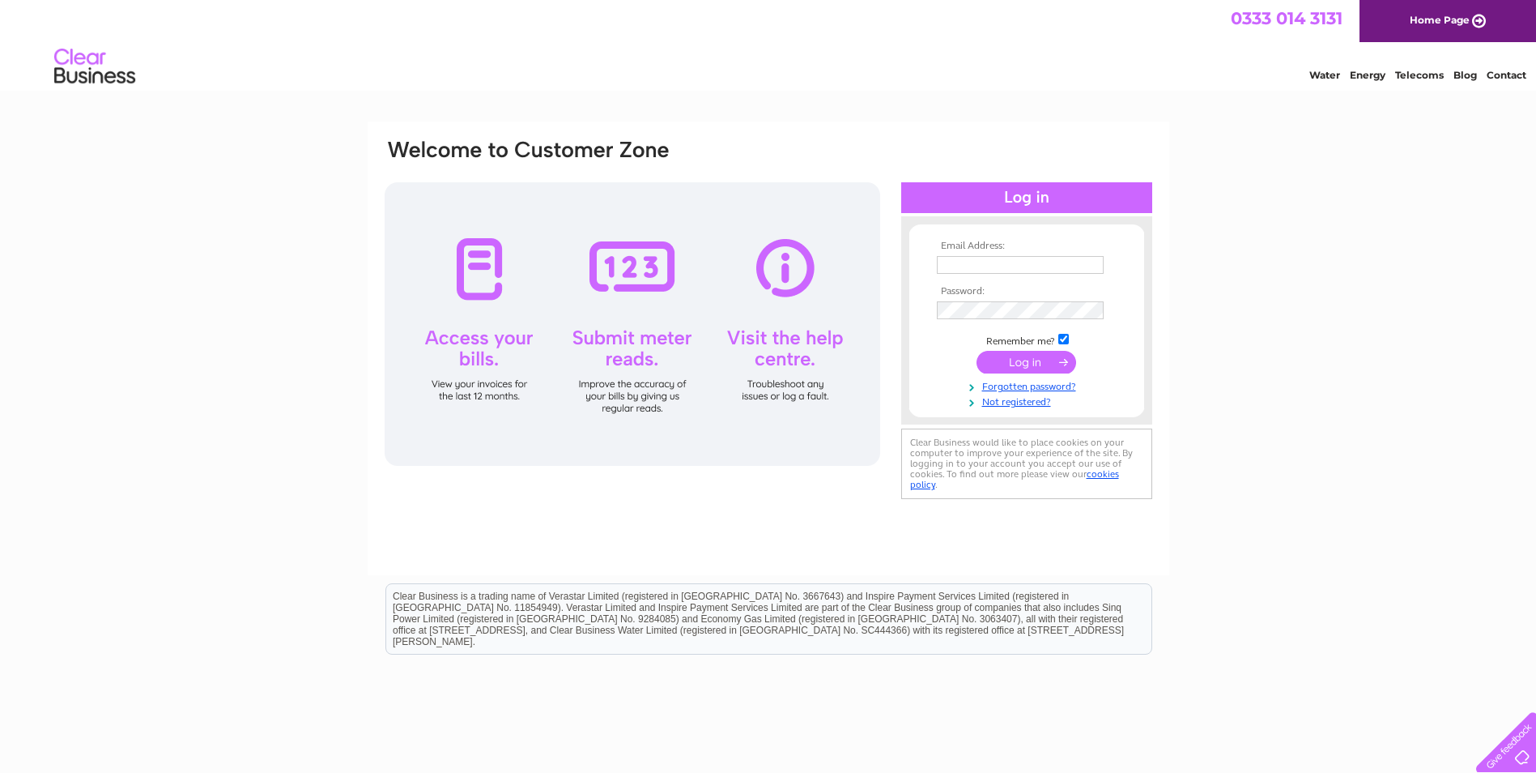
type input "[EMAIL_ADDRESS][DOMAIN_NAME]"
click at [1051, 364] on input "submit" at bounding box center [1027, 362] width 100 height 23
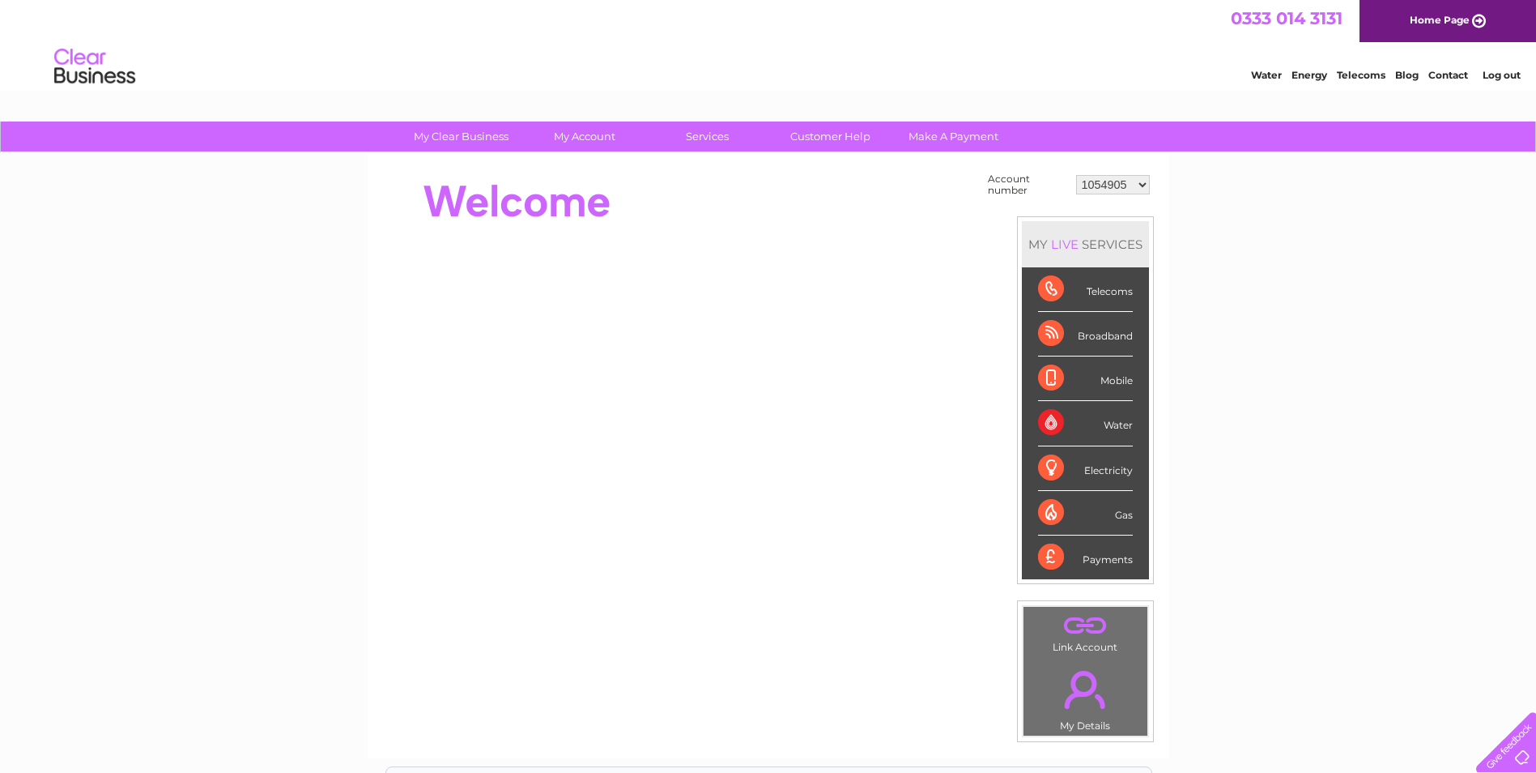
click at [1144, 185] on select "1054905 30287643" at bounding box center [1113, 184] width 74 height 19
select select "30287643"
click at [1076, 175] on select "1054905 30287643" at bounding box center [1113, 184] width 74 height 19
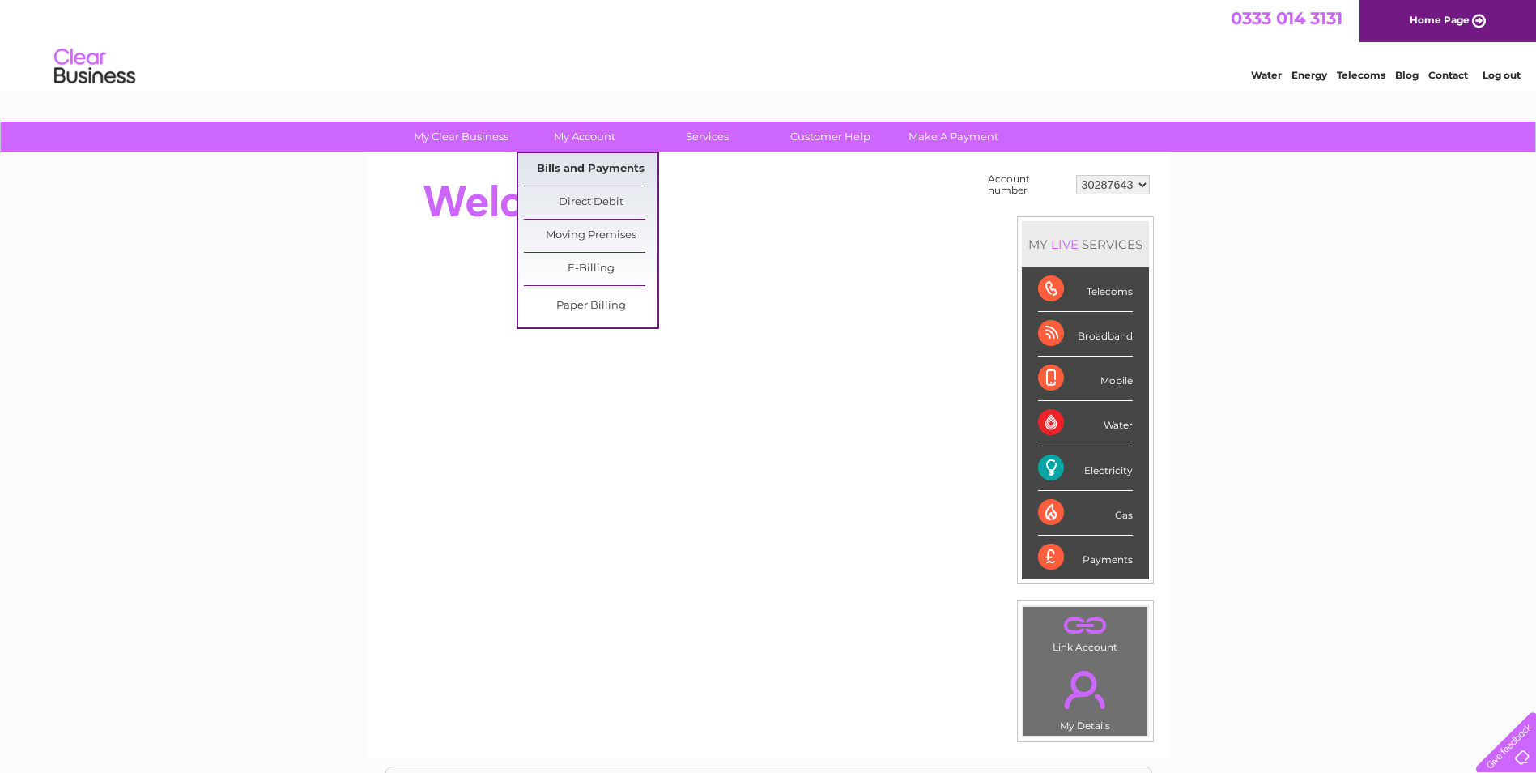
click at [575, 165] on link "Bills and Payments" at bounding box center [591, 169] width 134 height 32
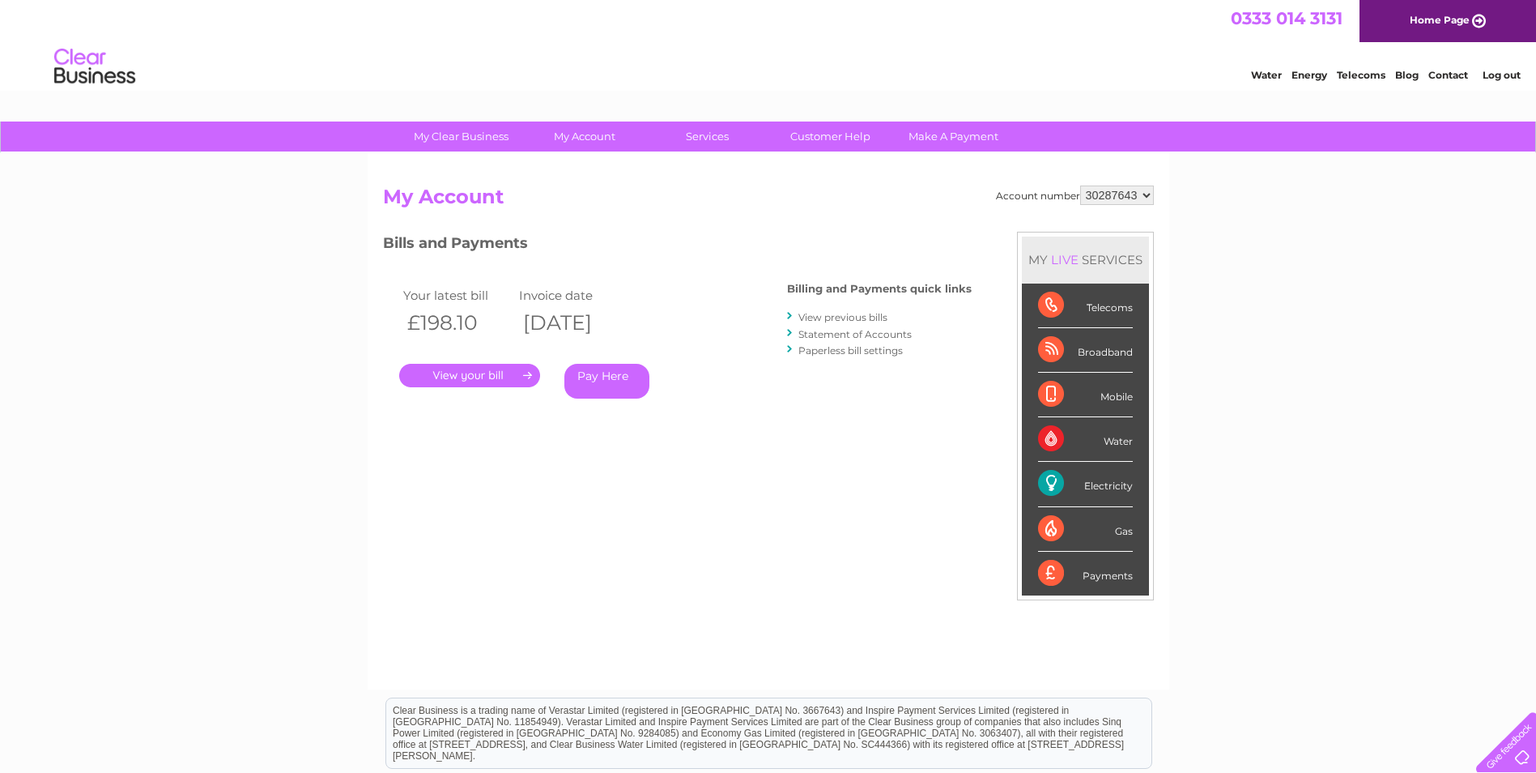
click at [495, 378] on link "." at bounding box center [469, 375] width 141 height 23
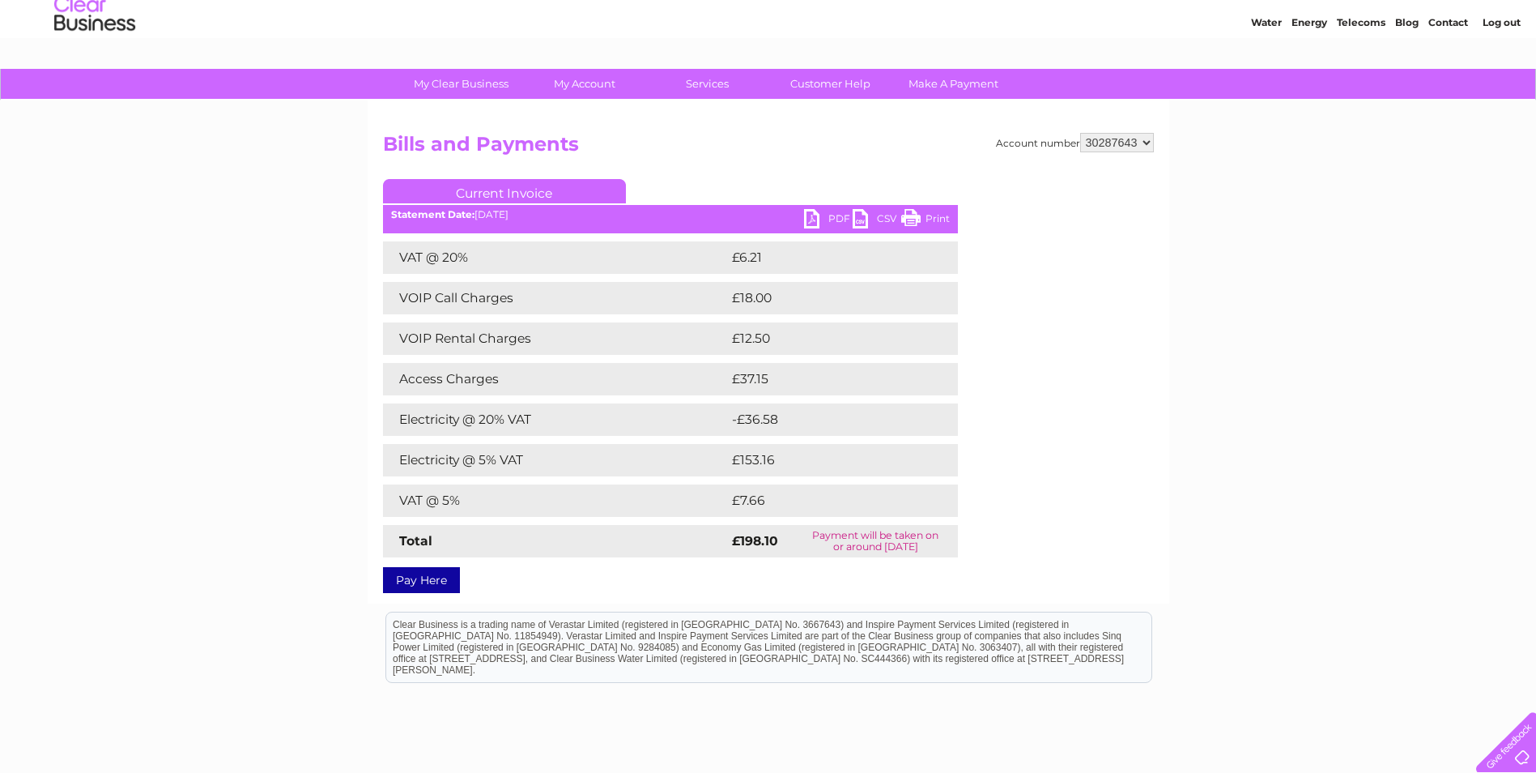
scroll to position [81, 0]
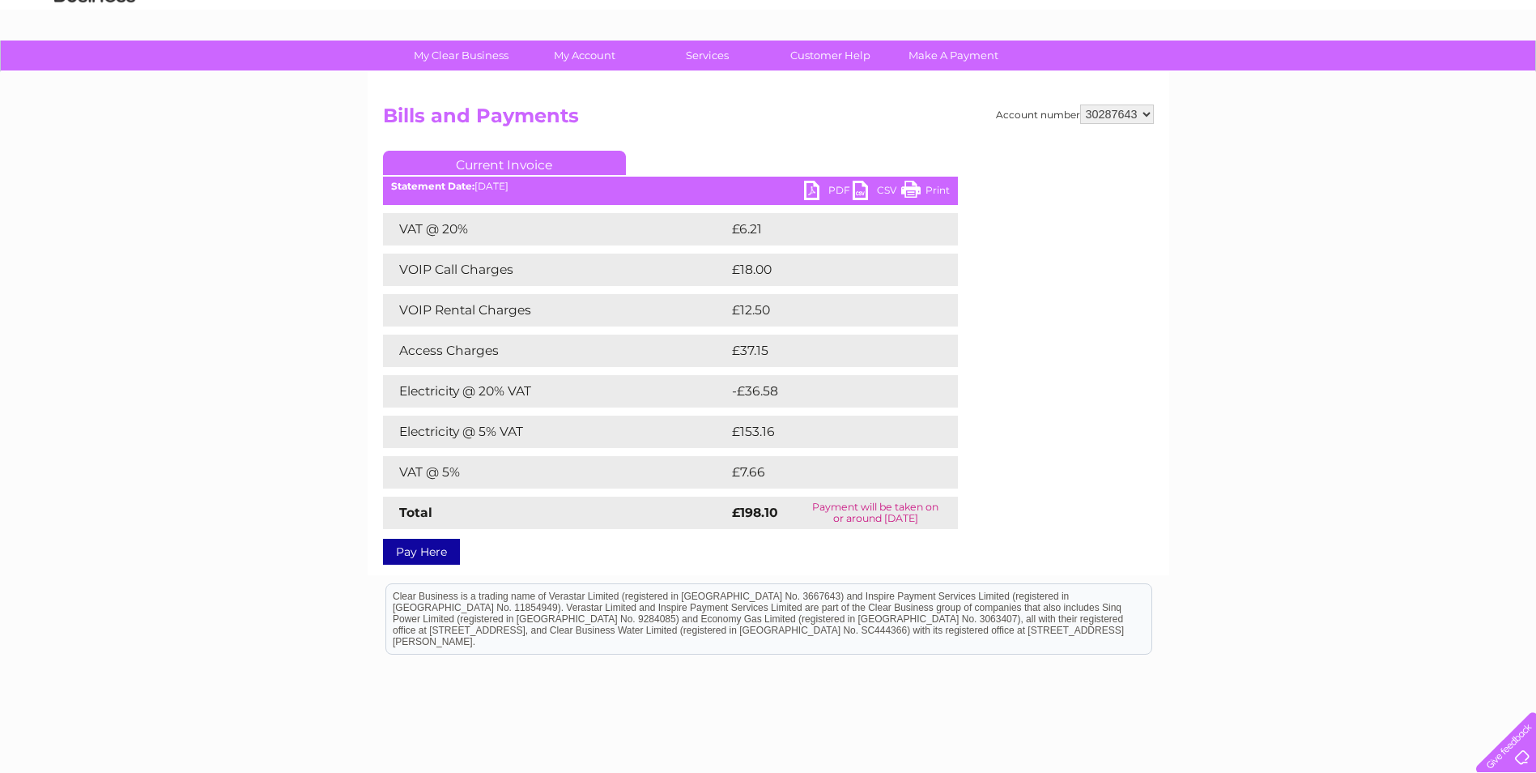
click at [825, 195] on link "PDF" at bounding box center [828, 192] width 49 height 23
